Goal: Task Accomplishment & Management: Use online tool/utility

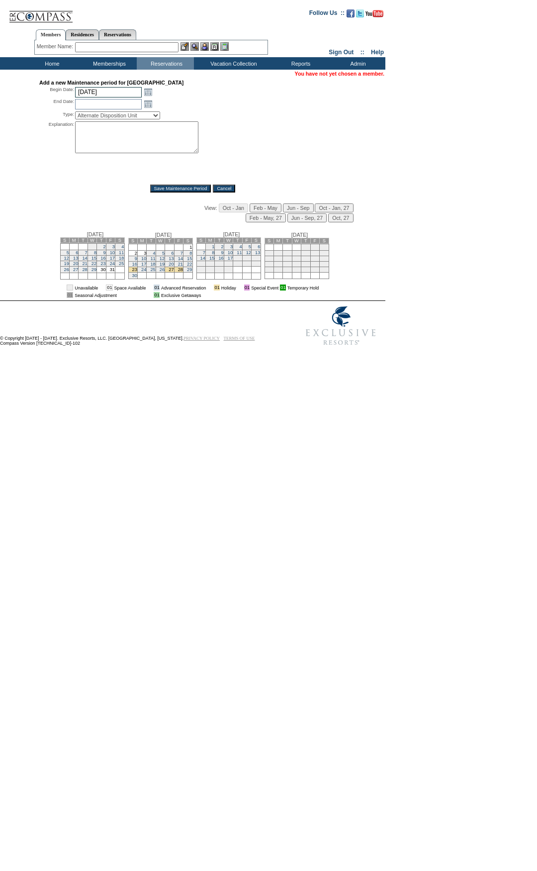
click at [107, 94] on input "[DATE]" at bounding box center [108, 92] width 67 height 10
type input "10/24/"
type input "[DATE]"
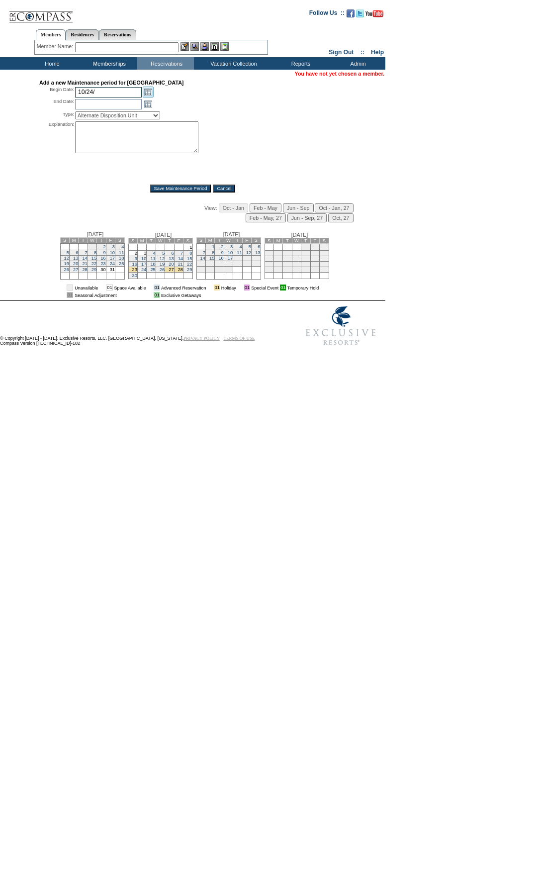
type input "[DATE]"
click at [128, 119] on select "Alternate Disposition Unit Business Hold Disposition Exclusive Alliance Partner…" at bounding box center [117, 115] width 85 height 8
click at [103, 117] on select "Alternate Disposition Unit Business Hold Disposition Exclusive Alliance Partner…" at bounding box center [117, 115] width 85 height 8
select select "PropMaintInventoryRelease"
click at [75, 113] on select "Alternate Disposition Unit Business Hold Disposition Exclusive Alliance Partner…" at bounding box center [117, 115] width 85 height 8
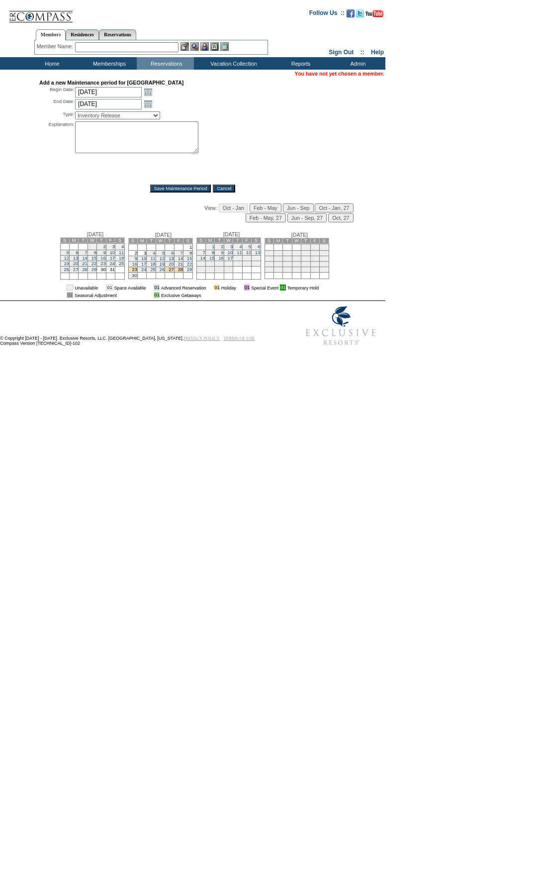
click at [112, 139] on textarea at bounding box center [136, 137] width 123 height 32
click at [131, 129] on textarea "Placing on IR" at bounding box center [136, 137] width 123 height 32
click at [177, 130] on textarea "Placing on IR for strategi" at bounding box center [136, 137] width 123 height 32
click at [150, 135] on textarea "Placing on IR for strategic blocking purposes" at bounding box center [136, 137] width 123 height 32
drag, startPoint x: 138, startPoint y: 137, endPoint x: 56, endPoint y: 123, distance: 82.7
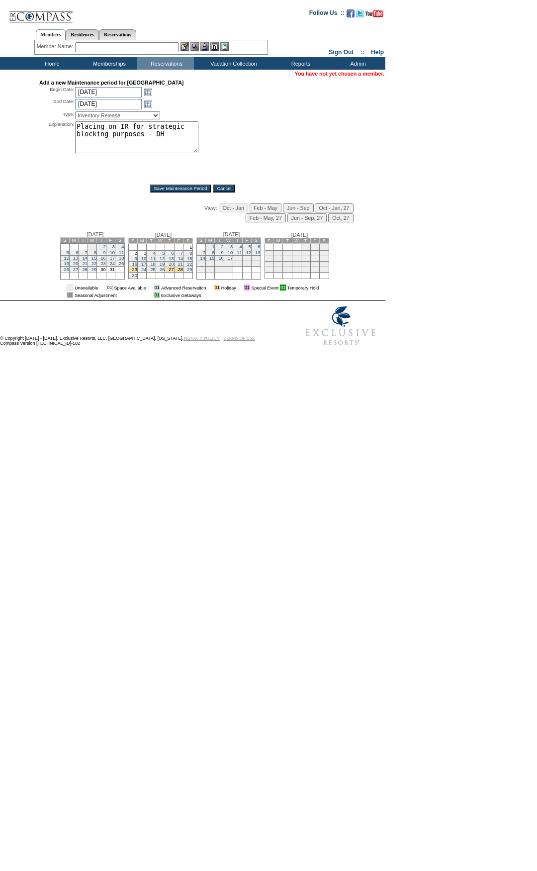
click at [56, 123] on div "Add a new Maintenance period for [GEOGRAPHIC_DATA] Begin Date: [DATE] [DATE] Op…" at bounding box center [192, 136] width 307 height 113
type textarea "Strategic budgeting block. Reach out to AU with any question - DH"
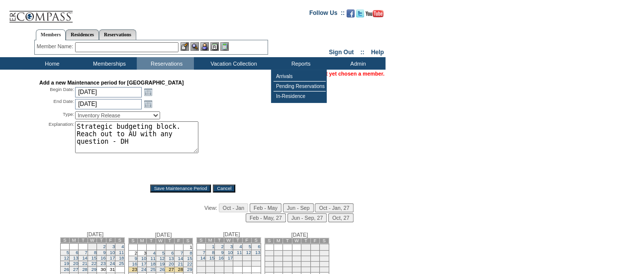
click at [281, 136] on div "Explanation: Strategic budgeting block. Reach out to AU with any question - DH *" at bounding box center [192, 149] width 307 height 56
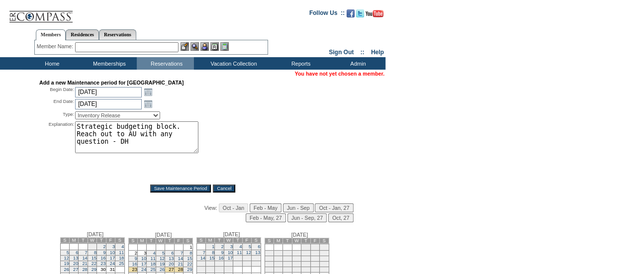
click at [182, 186] on input "Save Maintenance Period" at bounding box center [180, 189] width 61 height 8
click at [261, 143] on div "Explanation: Strategic budgeting block. Reach out to AU with any question - DH *" at bounding box center [192, 149] width 307 height 56
